Goal: Task Accomplishment & Management: Manage account settings

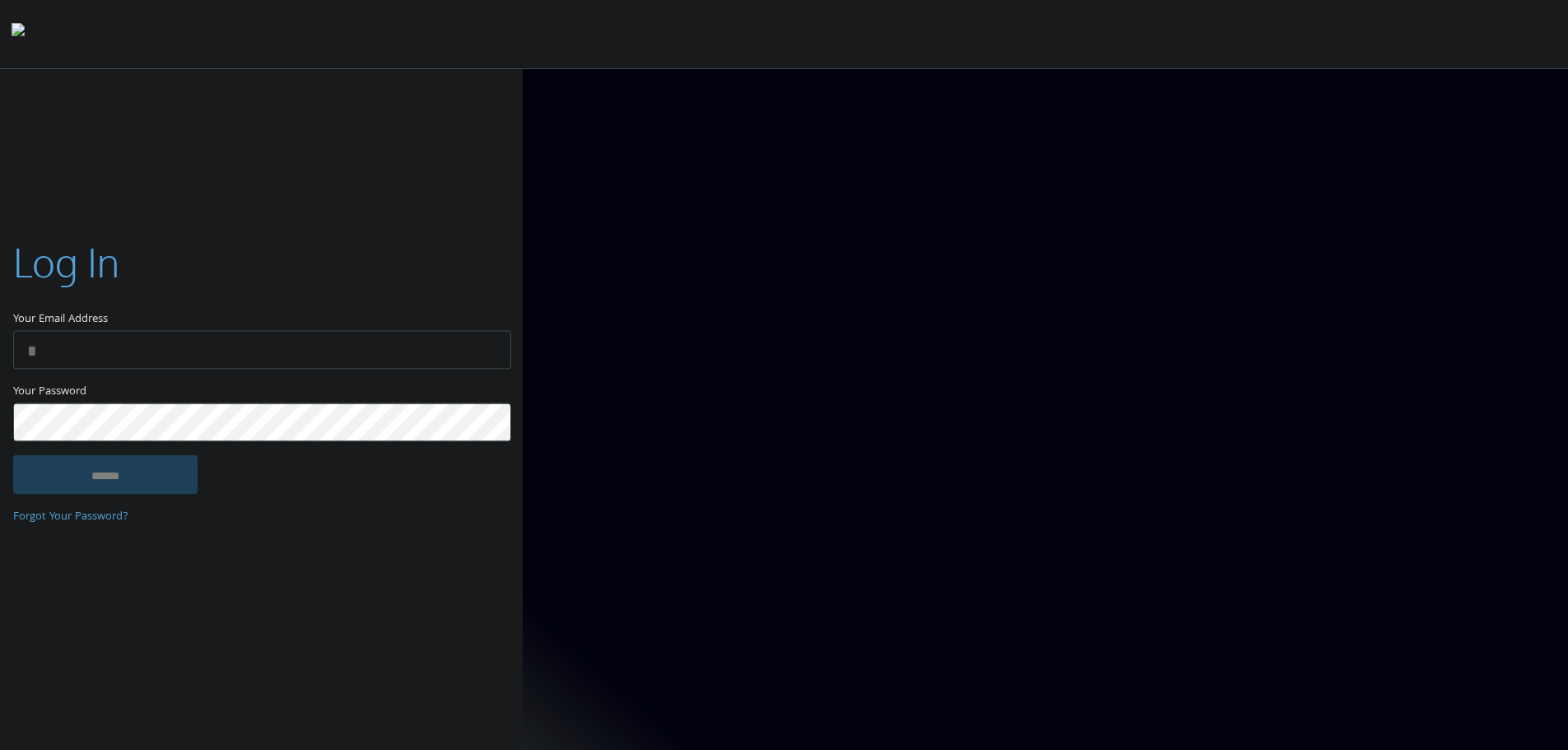
type input "**********"
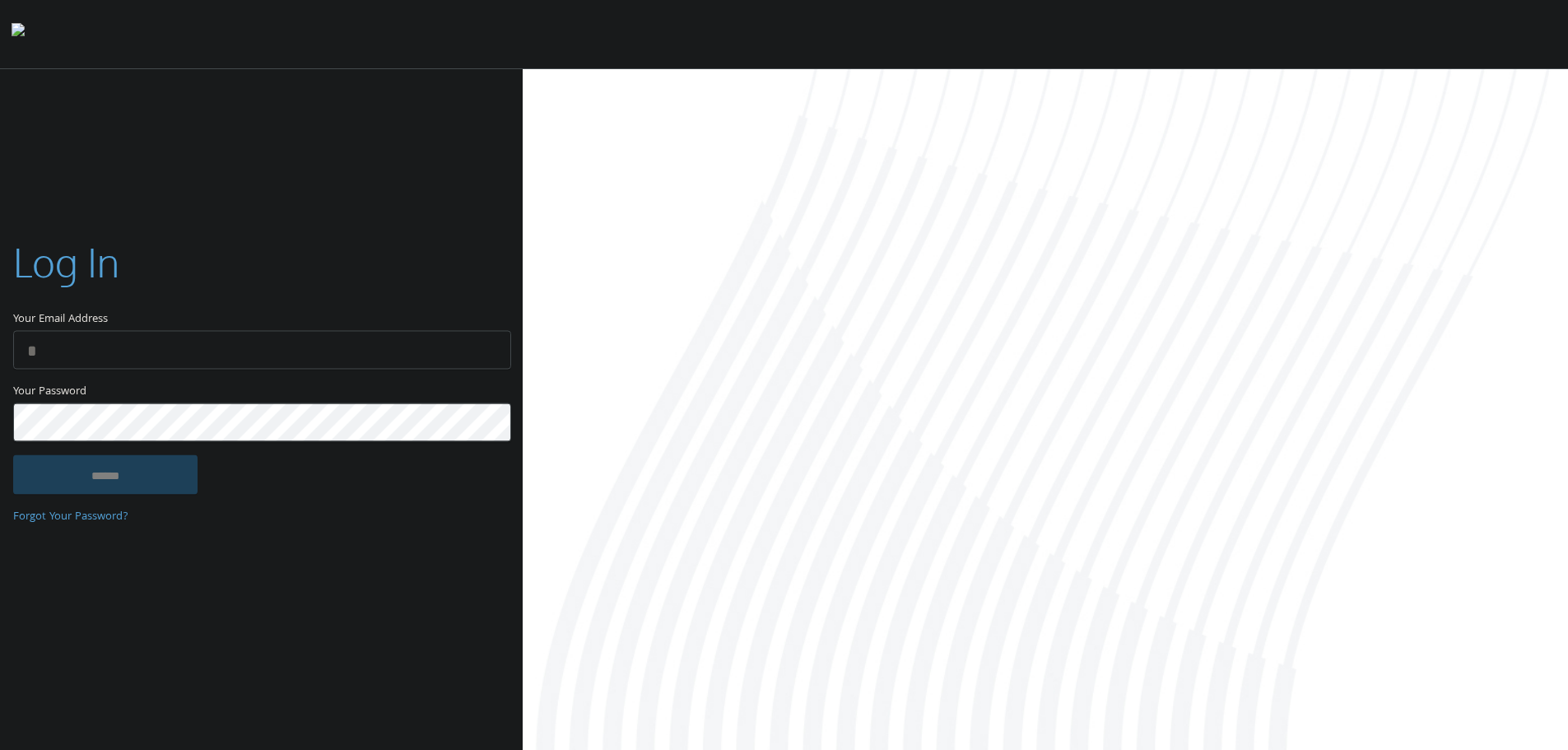
type input "**********"
click at [114, 471] on input "******" at bounding box center [105, 474] width 184 height 39
